Goal: Task Accomplishment & Management: Use online tool/utility

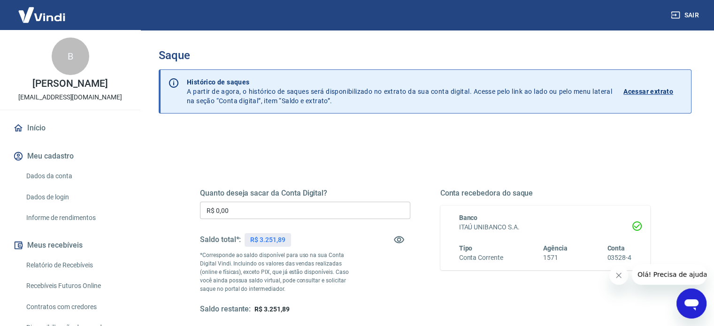
click at [249, 206] on input "R$ 0,00" at bounding box center [305, 210] width 210 height 17
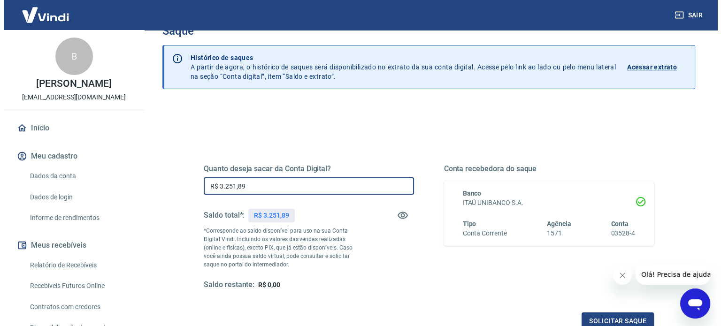
scroll to position [47, 0]
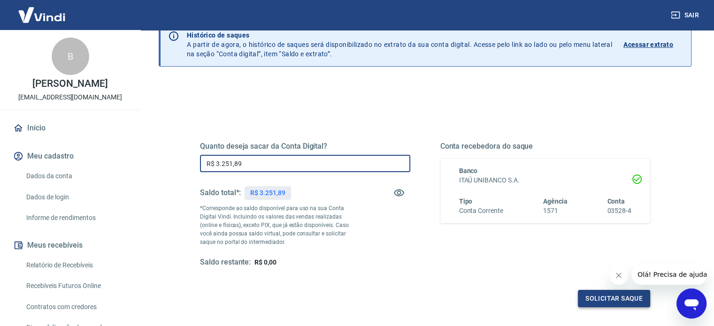
type input "R$ 3.251,89"
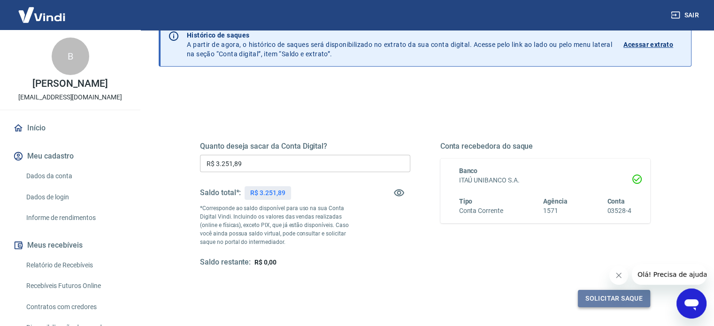
click at [633, 301] on button "Solicitar saque" at bounding box center [614, 298] width 72 height 17
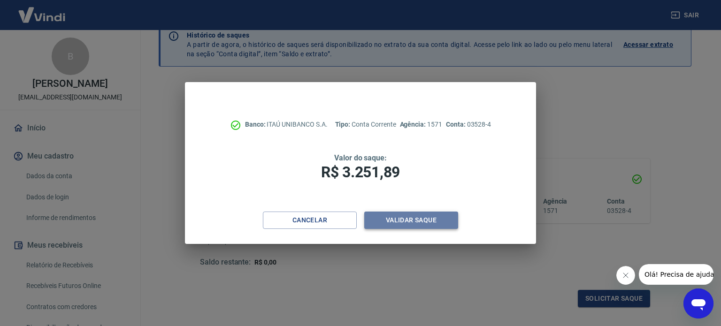
click at [409, 219] on button "Validar saque" at bounding box center [411, 220] width 94 height 17
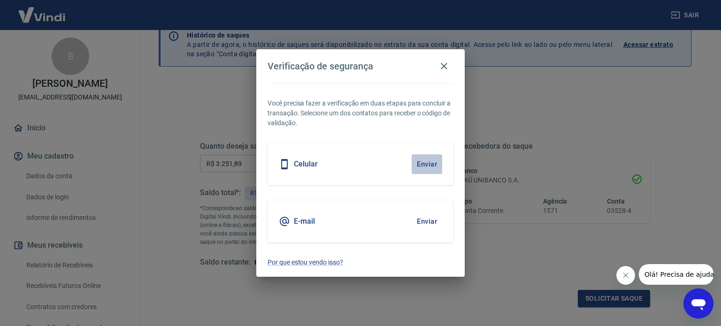
click at [429, 161] on button "Enviar" at bounding box center [427, 164] width 31 height 20
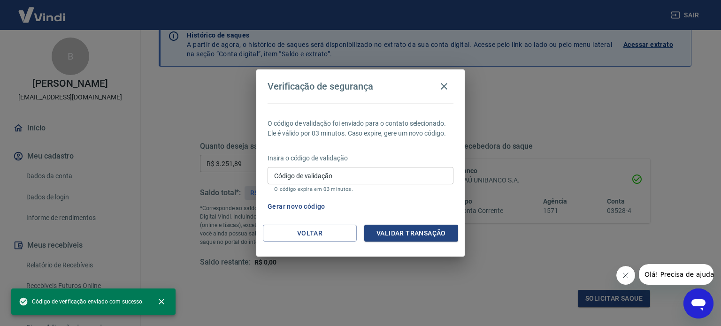
click at [366, 174] on input "Código de validação" at bounding box center [361, 175] width 186 height 17
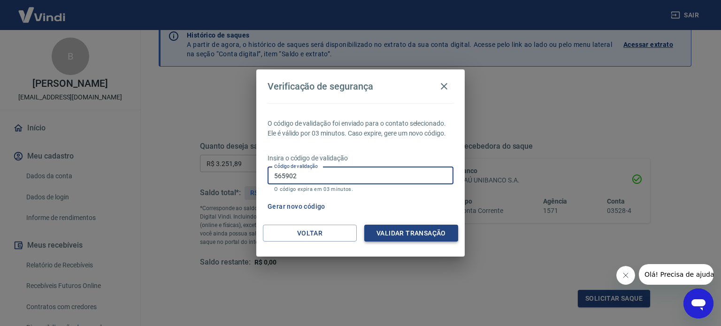
type input "565902"
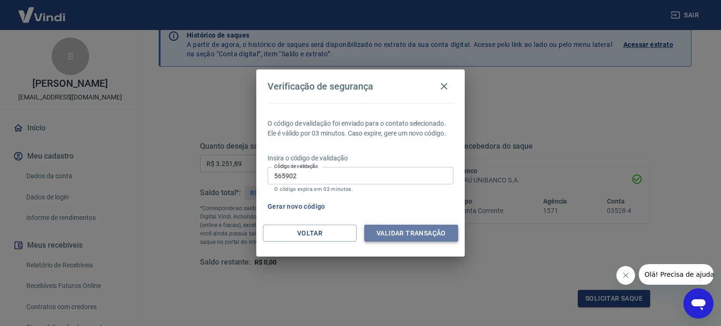
click at [392, 227] on button "Validar transação" at bounding box center [411, 233] width 94 height 17
